Goal: Transaction & Acquisition: Obtain resource

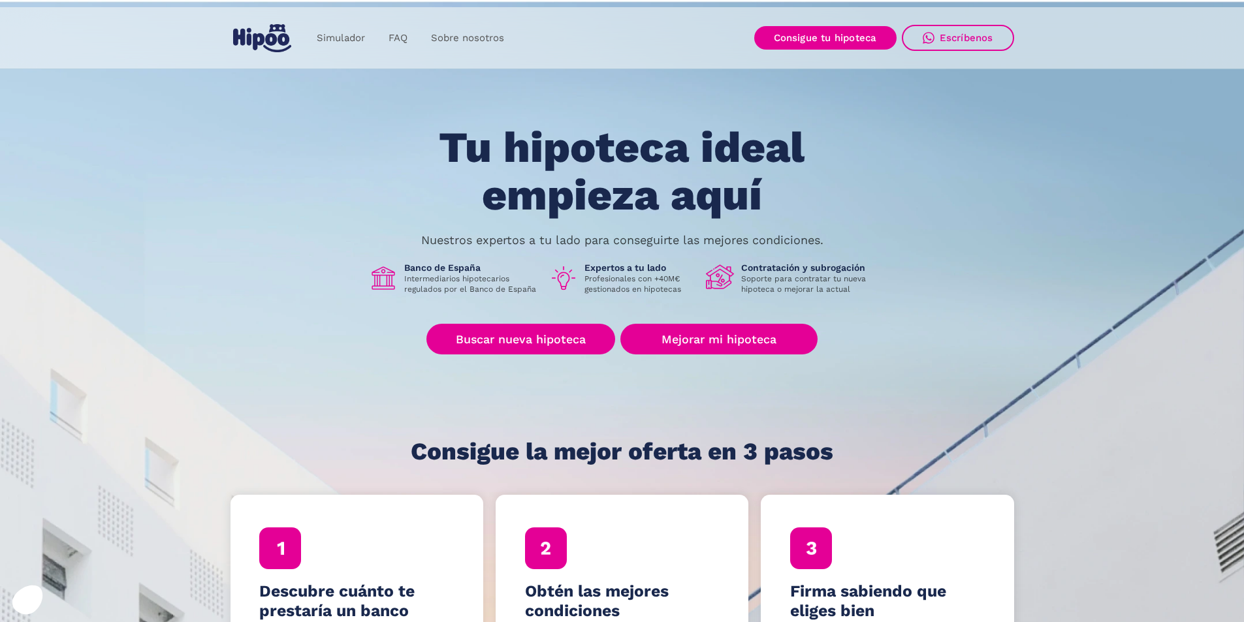
scroll to position [65, 0]
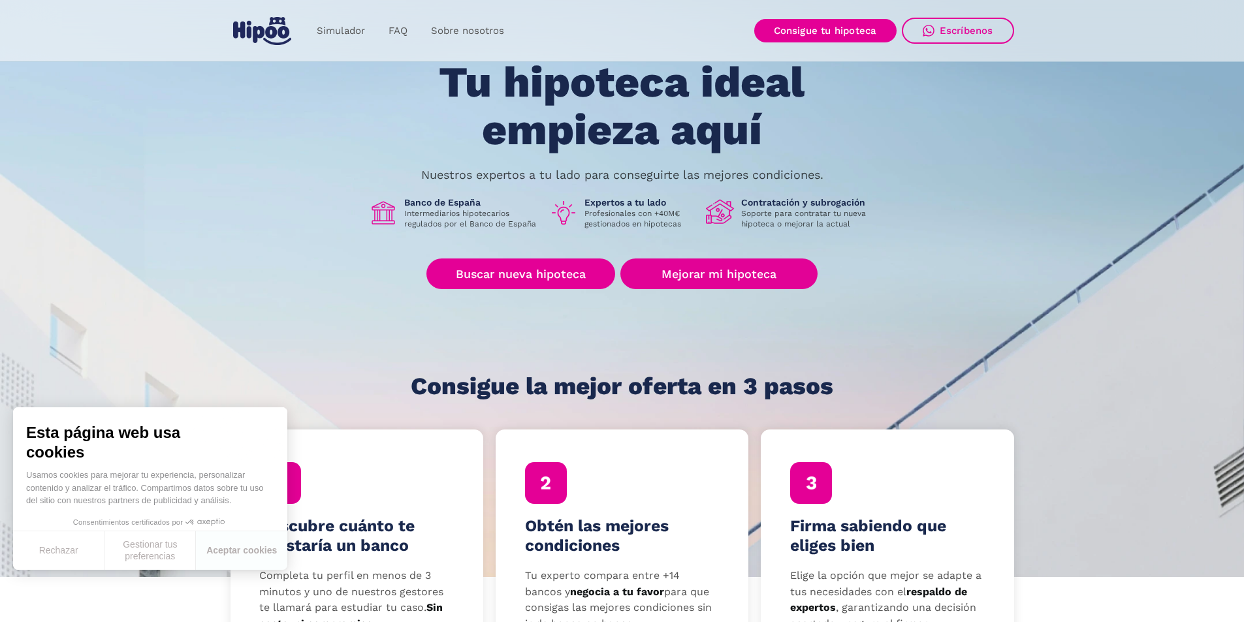
click at [739, 255] on div "Tu hipoteca ideal empieza aquí Nuestros expertos a tu lado para conseguirte las…" at bounding box center [623, 229] width 784 height 341
click at [739, 274] on link "Mejorar mi hipoteca" at bounding box center [718, 274] width 197 height 31
click at [745, 269] on link "Mejorar mi hipoteca" at bounding box center [718, 274] width 197 height 31
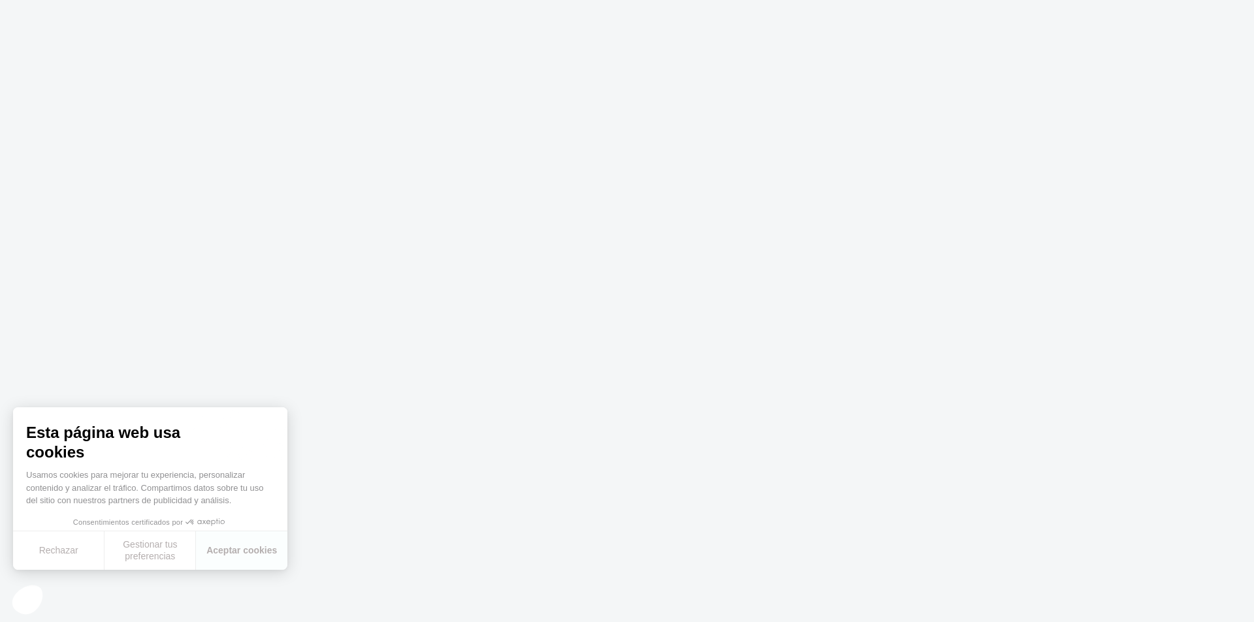
click at [482, 350] on body "Texto original Valora esta traducción Tu opinión servirá para ayudar a mejorar …" at bounding box center [627, 311] width 1254 height 622
